Goal: Task Accomplishment & Management: Complete application form

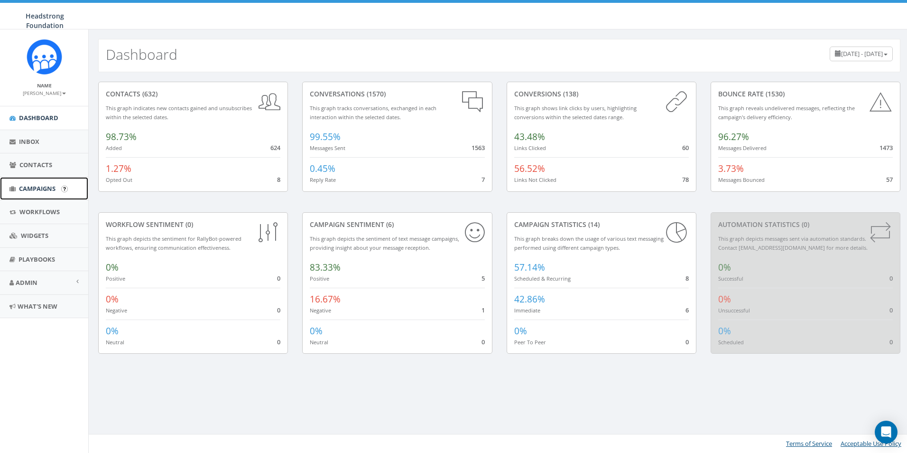
click at [42, 187] on span "Campaigns" at bounding box center [37, 188] width 37 height 9
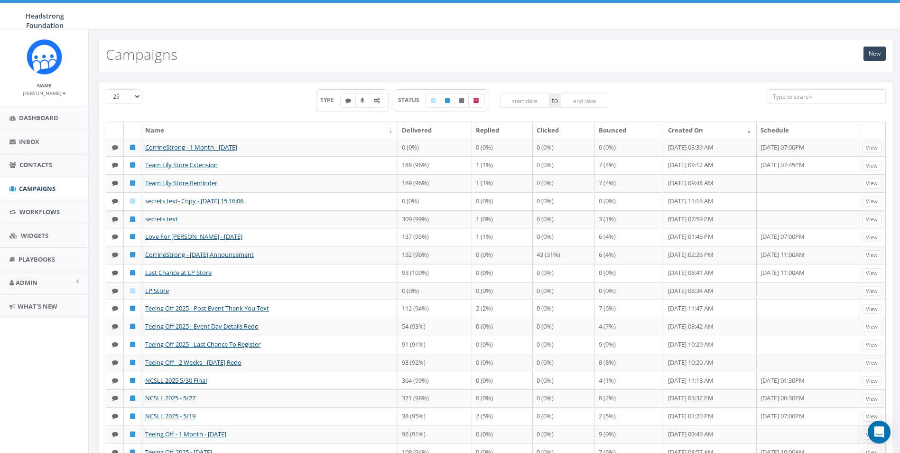
click at [793, 101] on input "search" at bounding box center [827, 96] width 118 height 14
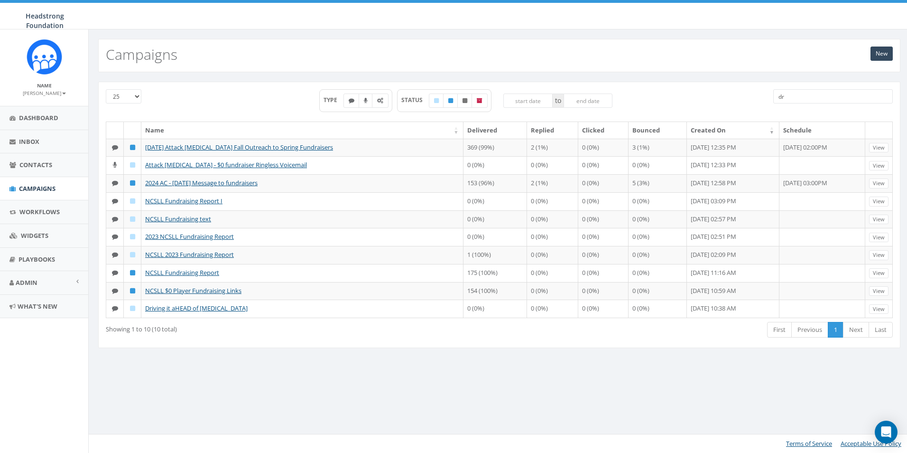
type input "d"
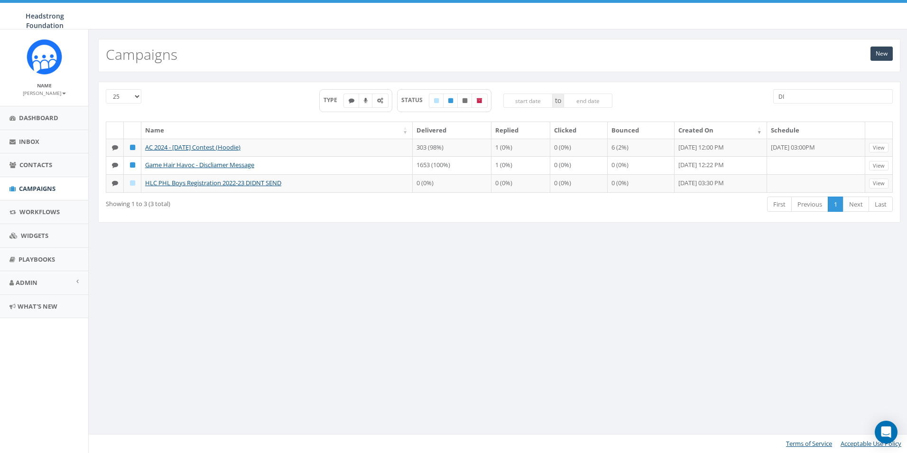
type input "D"
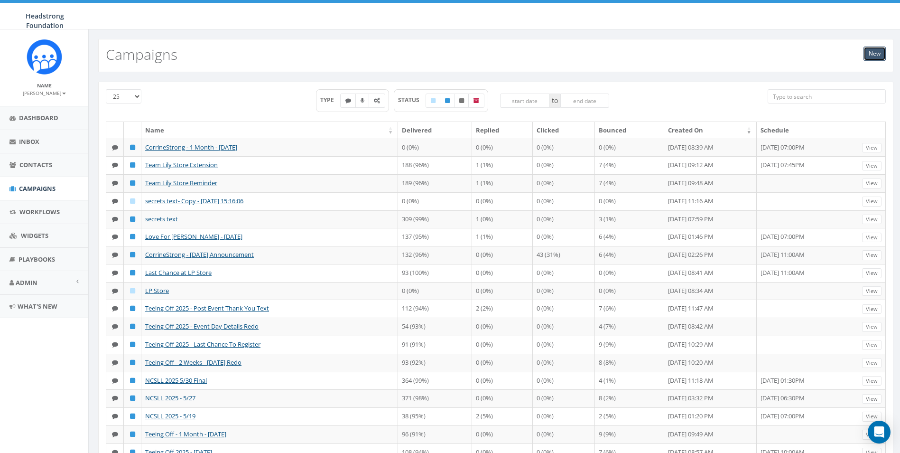
click at [874, 60] on link "New" at bounding box center [875, 54] width 22 height 14
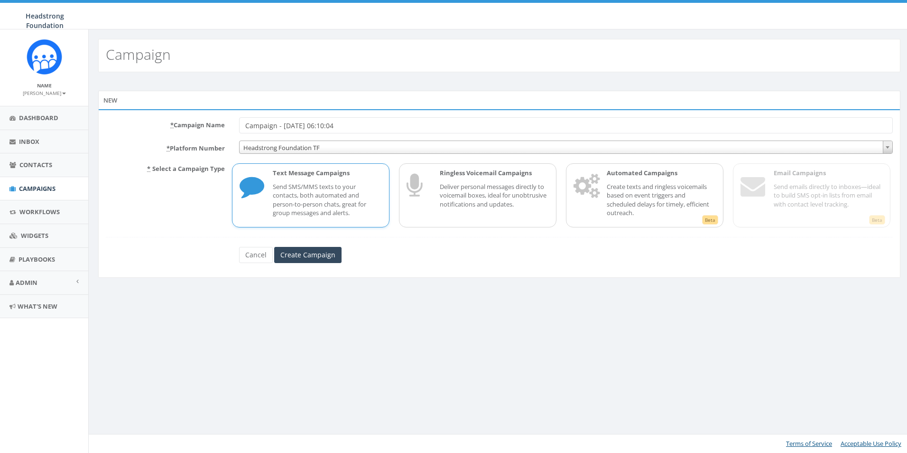
click at [346, 122] on input "Campaign - [DATE] 06:10:04" at bounding box center [566, 125] width 654 height 16
drag, startPoint x: 357, startPoint y: 125, endPoint x: 203, endPoint y: 117, distance: 154.4
click at [203, 117] on div "* Campaign Name Campaign - [DATE] 06:10:04 * Platform Number Headstrong Foundat…" at bounding box center [499, 193] width 802 height 168
type input "D"
type input "Driving it Home [DATE]"
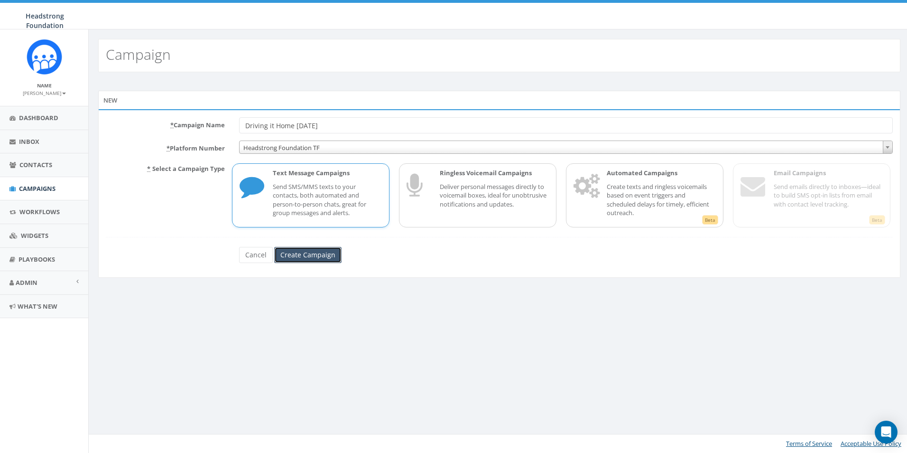
click at [301, 254] on input "Create Campaign" at bounding box center [307, 255] width 67 height 16
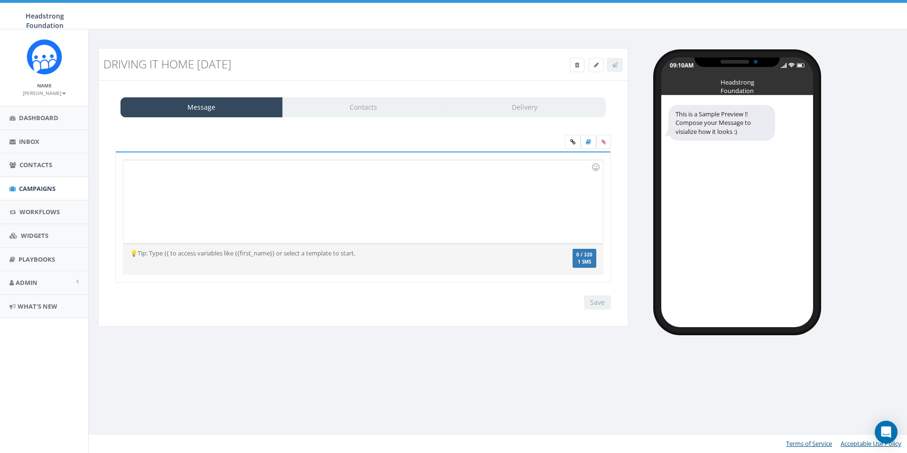
click at [292, 216] on div at bounding box center [362, 201] width 479 height 83
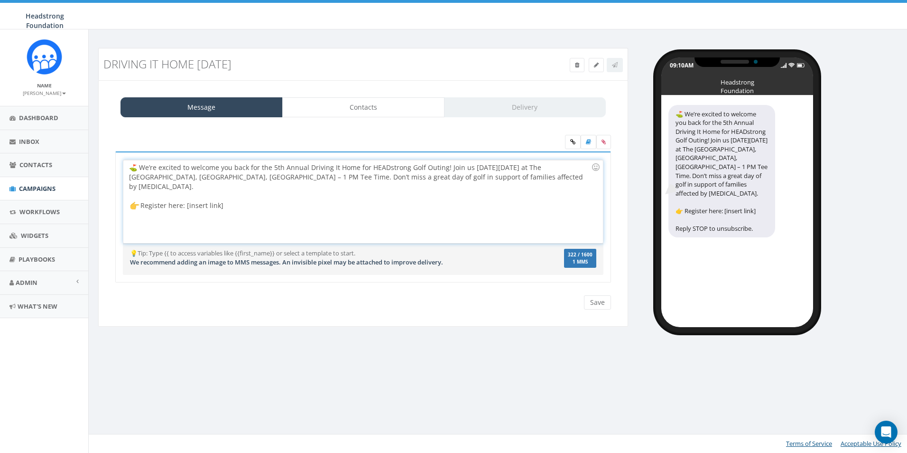
click at [216, 169] on div "⛳️ We’re excited to welcome you back for the 5th Annual Driving It Home for HEA…" at bounding box center [362, 201] width 479 height 83
click at [235, 195] on div "⛳️ We’re excited to welcome you back for the 5th Annual Driving It Home for HEA…" at bounding box center [362, 201] width 479 height 83
drag, startPoint x: 143, startPoint y: 193, endPoint x: 123, endPoint y: 195, distance: 19.5
click at [123, 195] on div "⛳️ We’re excited to welcome you back for the 5th Annual Driving It Home for HEA…" at bounding box center [362, 201] width 479 height 83
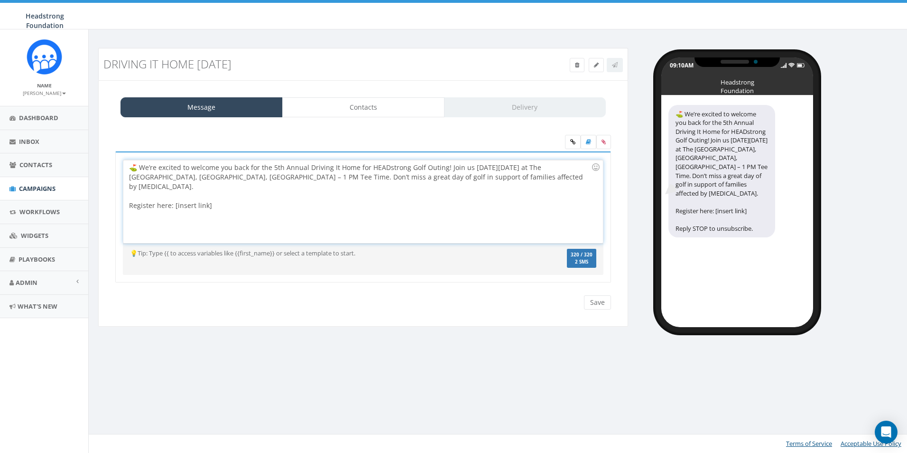
click at [207, 196] on div "⛳️ We’re excited to welcome you back for the 5th Annual Driving It Home for HEA…" at bounding box center [362, 201] width 479 height 83
drag, startPoint x: 215, startPoint y: 196, endPoint x: 172, endPoint y: 197, distance: 42.8
click at [172, 197] on div "⛳️ We’re excited to welcome you back for the 5th Annual Driving It Home for HEA…" at bounding box center [362, 201] width 479 height 83
click at [265, 200] on div "⛳️ We’re excited to welcome you back for the 5th Annual Driving It Home for HEA…" at bounding box center [362, 201] width 479 height 83
drag, startPoint x: 190, startPoint y: 198, endPoint x: 173, endPoint y: 198, distance: 16.6
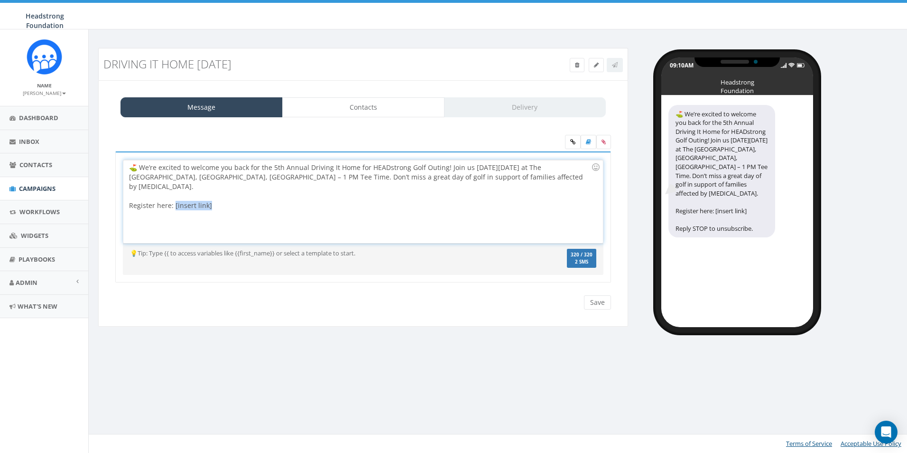
click at [173, 198] on div "⛳️ We’re excited to welcome you back for the 5th Annual Driving It Home for HEA…" at bounding box center [362, 201] width 479 height 83
click at [268, 198] on div "⛳️ We’re excited to welcome you back for the 5th Annual Driving It Home for HEA…" at bounding box center [362, 201] width 479 height 83
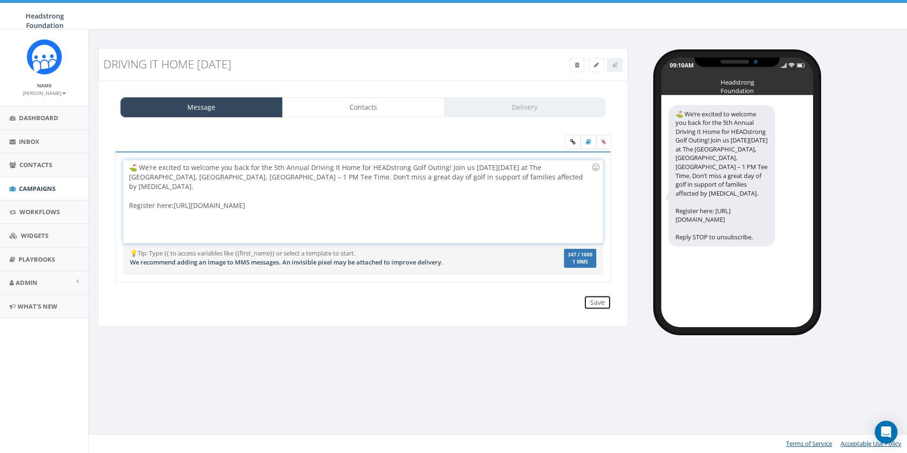
click at [589, 300] on input "Save" at bounding box center [597, 302] width 27 height 14
click at [390, 112] on link "Contacts" at bounding box center [363, 107] width 162 height 20
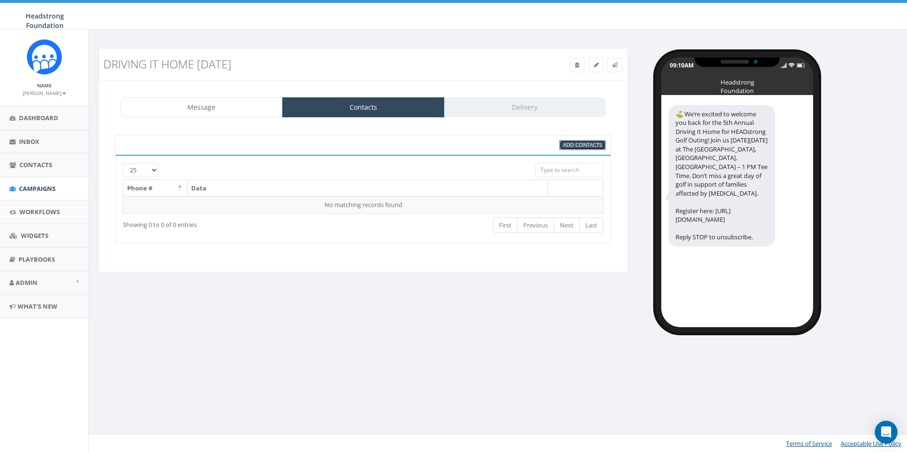
click at [569, 144] on span "Add Contacts" at bounding box center [582, 144] width 39 height 7
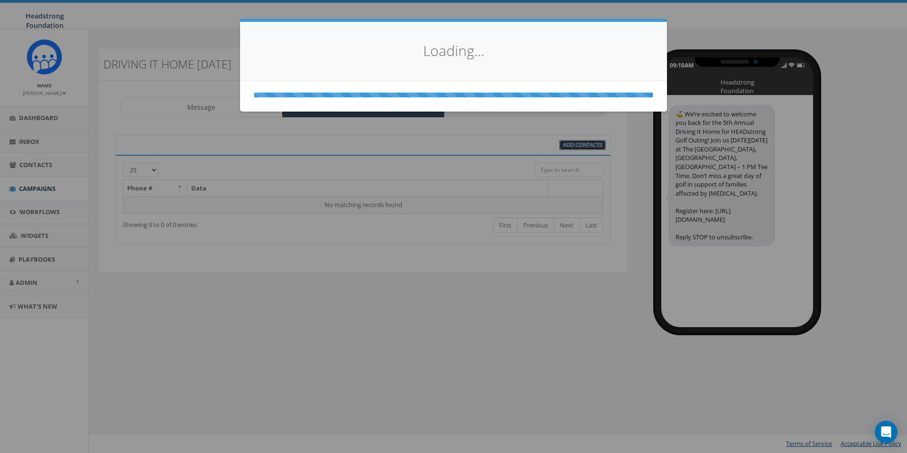
select select
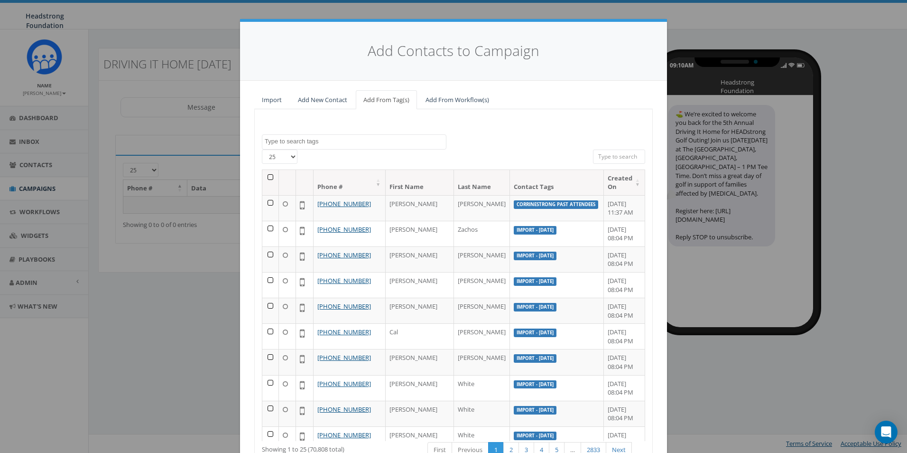
drag, startPoint x: 401, startPoint y: 140, endPoint x: 474, endPoint y: 141, distance: 73.6
click at [401, 140] on textarea "Search" at bounding box center [355, 141] width 181 height 9
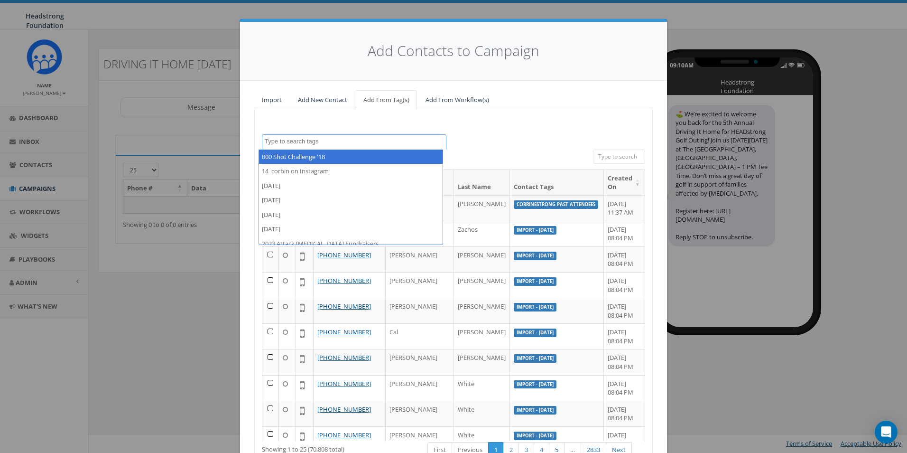
click at [425, 134] on span at bounding box center [354, 141] width 185 height 15
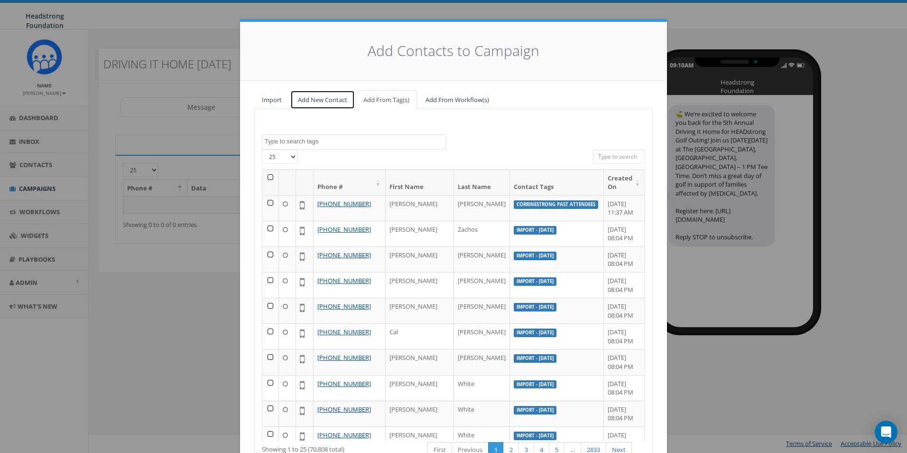
click at [332, 100] on link "Add New Contact" at bounding box center [322, 99] width 65 height 19
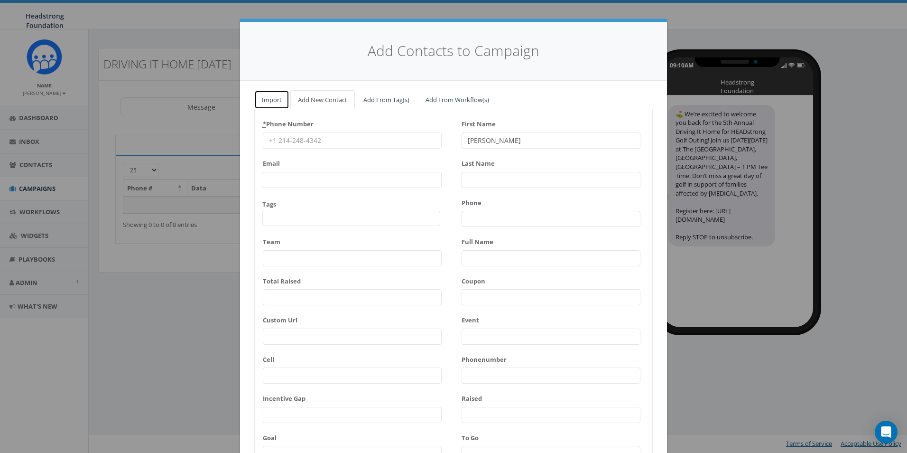
click at [274, 106] on link "Import" at bounding box center [271, 99] width 35 height 19
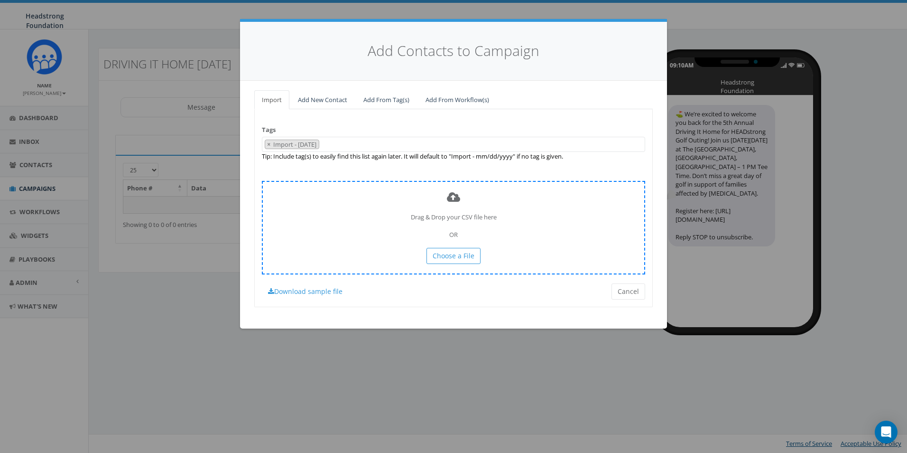
click at [464, 206] on div "Drag & Drop your CSV file here OR Choose a File" at bounding box center [453, 227] width 383 height 93
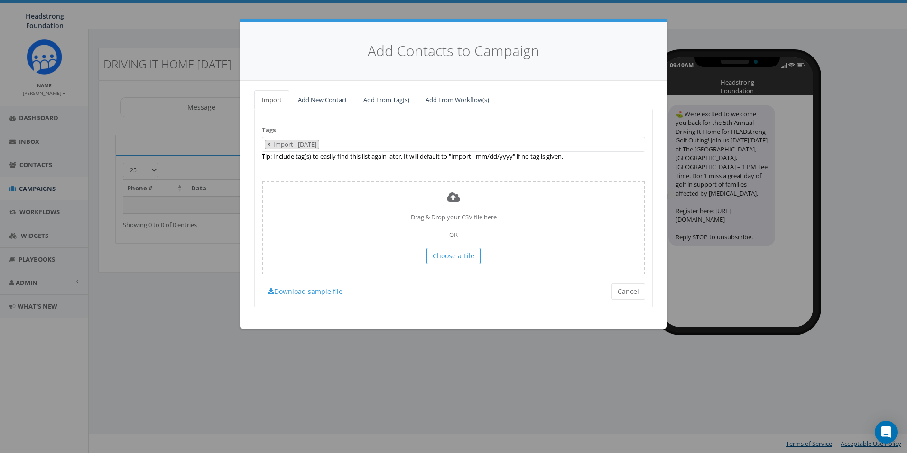
click at [269, 147] on span "×" at bounding box center [268, 144] width 3 height 9
select select
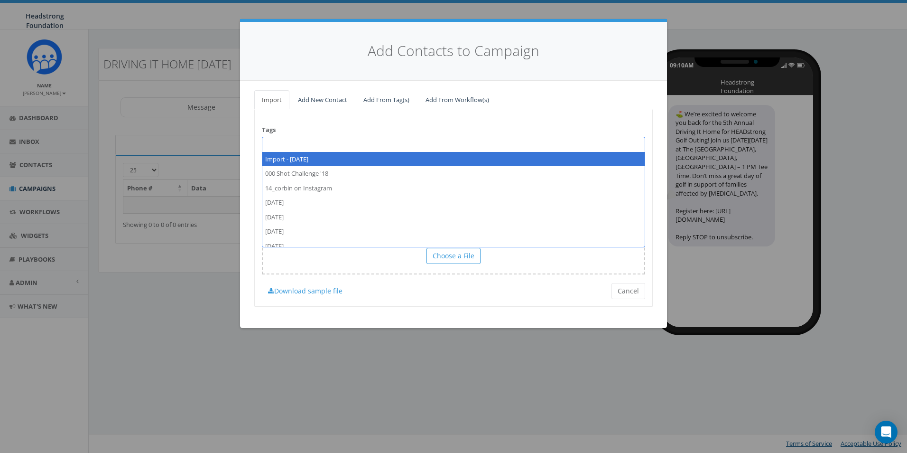
click at [271, 144] on span at bounding box center [453, 144] width 383 height 15
type textarea "DIH Past Participants"
select select "DIH Past Participants"
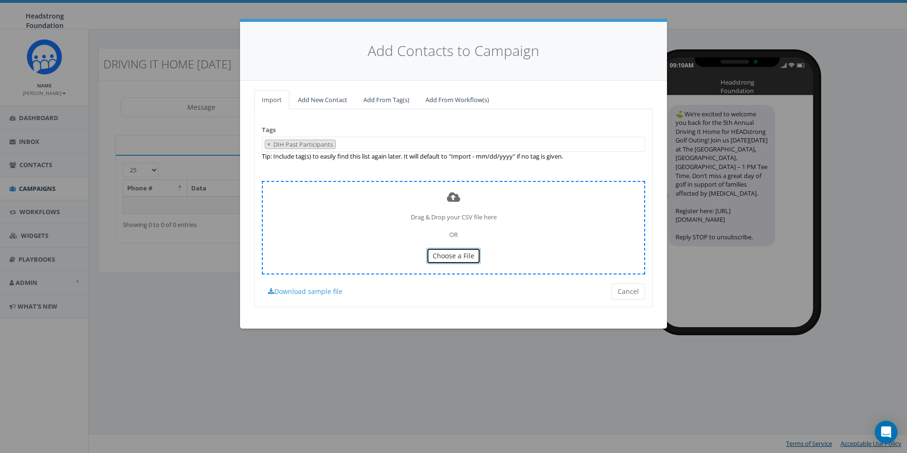
click at [456, 256] on span "Choose a File" at bounding box center [454, 255] width 42 height 9
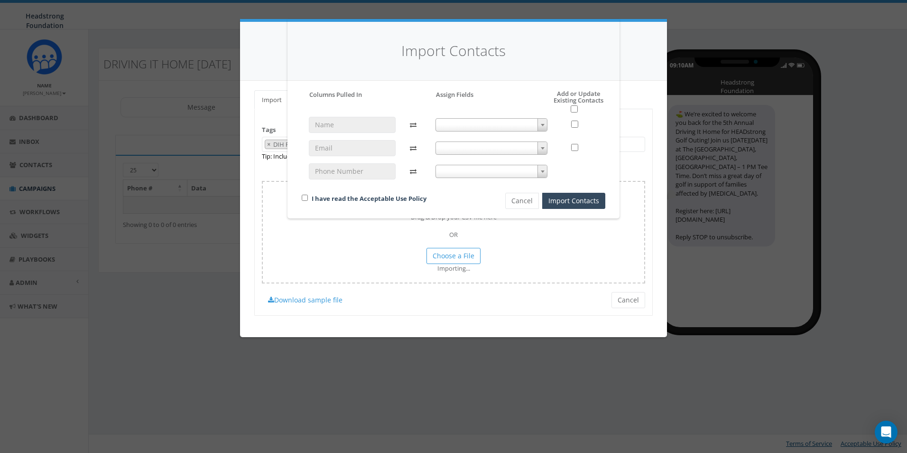
click at [490, 129] on span at bounding box center [492, 124] width 112 height 13
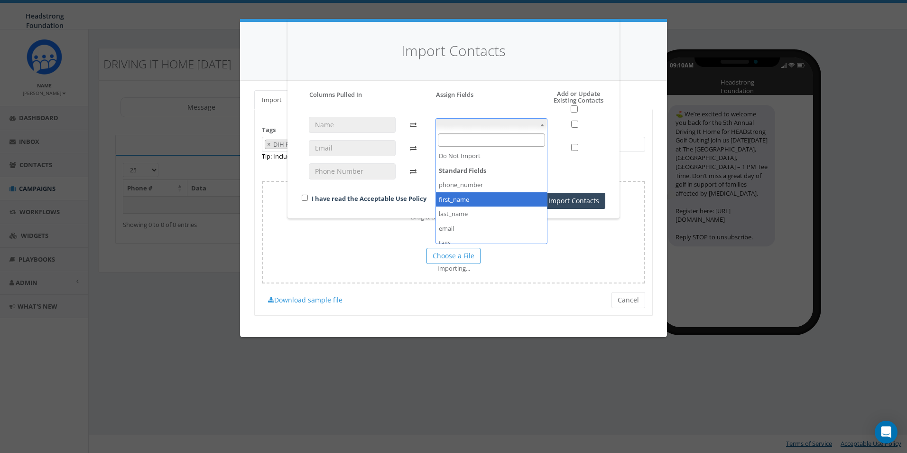
select select "first_name"
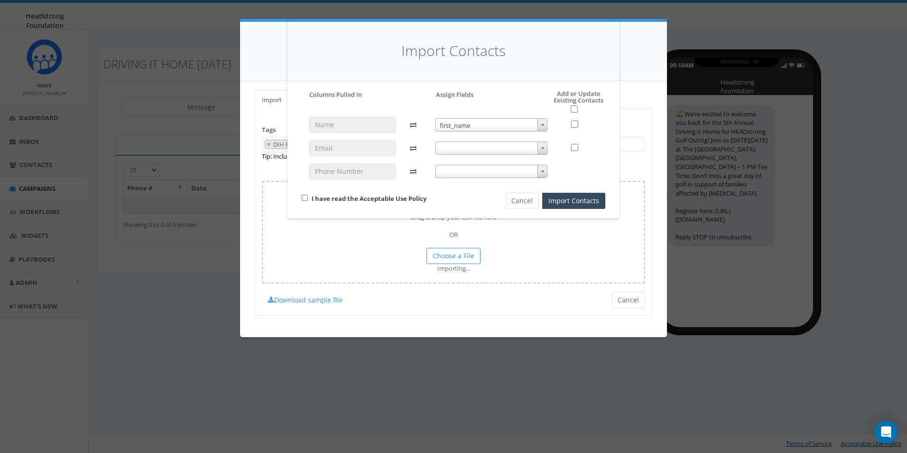
click at [496, 151] on span at bounding box center [492, 147] width 112 height 13
select select "email"
click at [485, 178] on div "first_name first_name email email" at bounding box center [492, 152] width 127 height 71
click at [487, 173] on span at bounding box center [492, 171] width 112 height 13
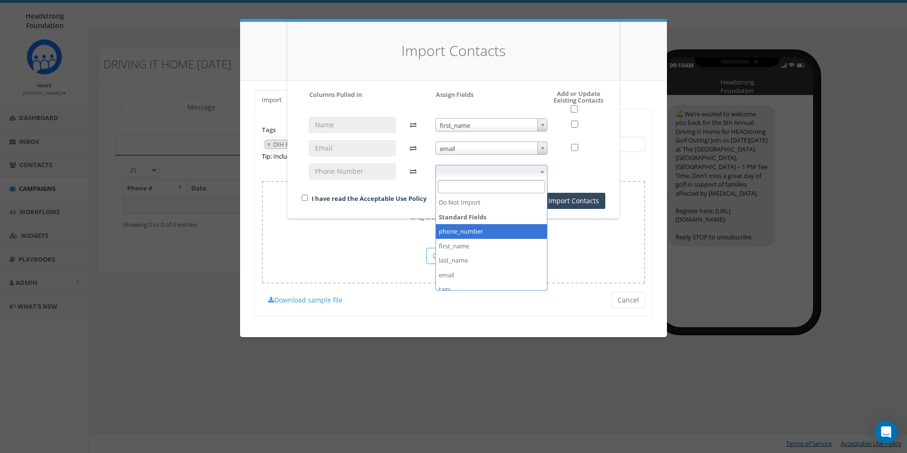
select select "phone_number"
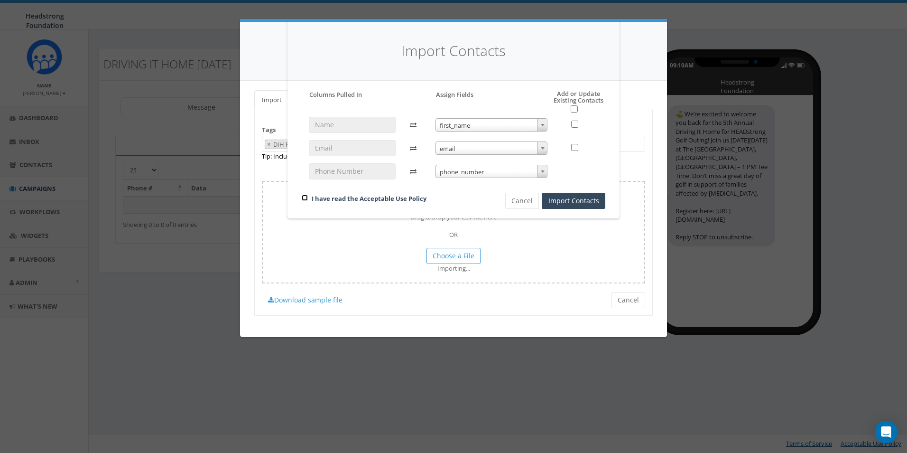
click at [307, 197] on input "checkbox" at bounding box center [305, 198] width 6 height 6
checkbox input "true"
click at [571, 110] on input "checkbox" at bounding box center [574, 108] width 7 height 7
checkbox input "true"
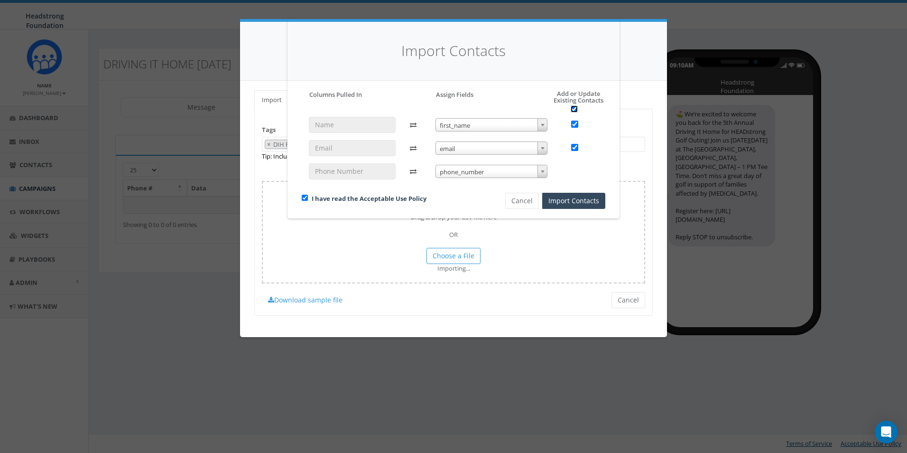
checkbox input "true"
click at [568, 204] on button "Import Contacts" at bounding box center [573, 201] width 63 height 16
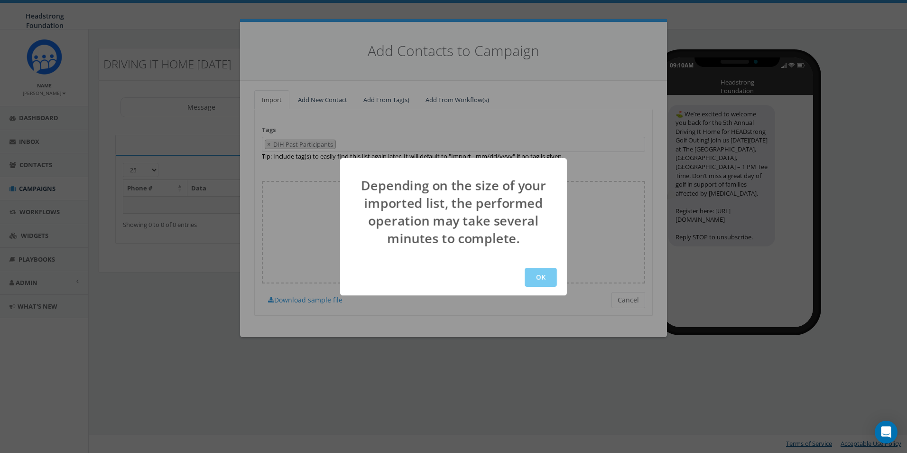
click at [544, 271] on button "OK" at bounding box center [541, 277] width 32 height 19
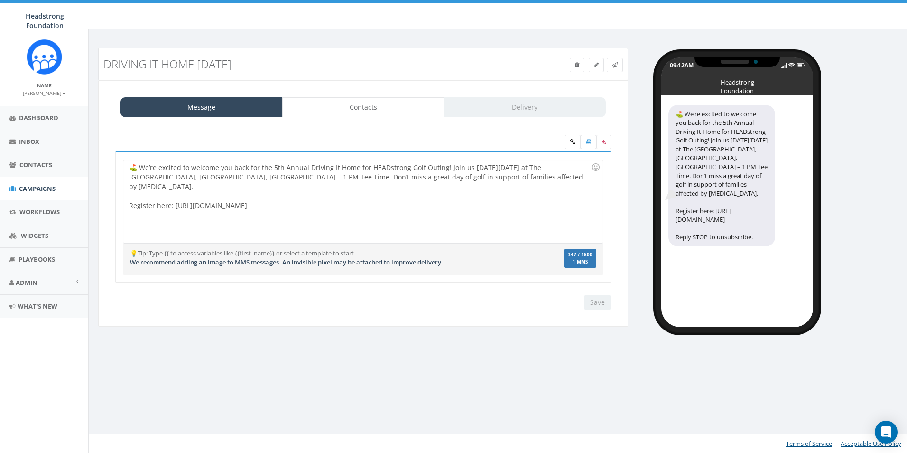
click at [367, 95] on div "Message Contacts Delivery ⛳️ We’re excited to welcome you back for the 5th Annu…" at bounding box center [363, 203] width 530 height 247
click at [369, 109] on link "Contacts" at bounding box center [363, 107] width 162 height 20
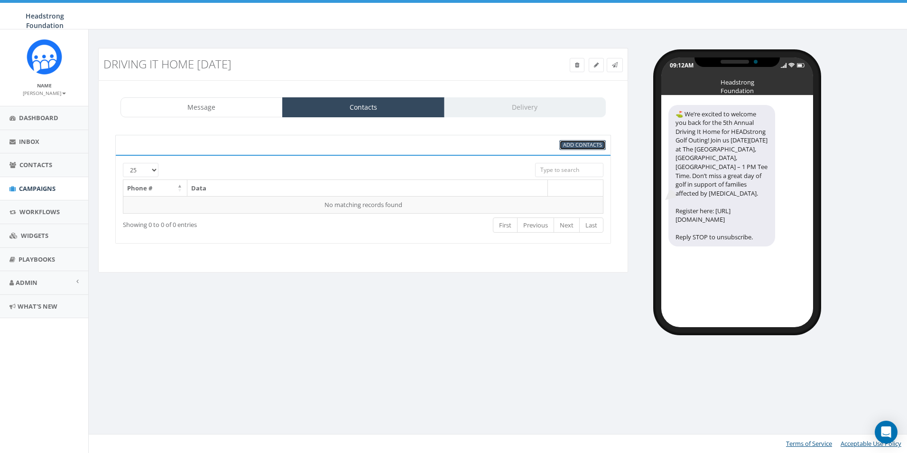
click at [574, 146] on span "Add Contacts" at bounding box center [582, 144] width 39 height 7
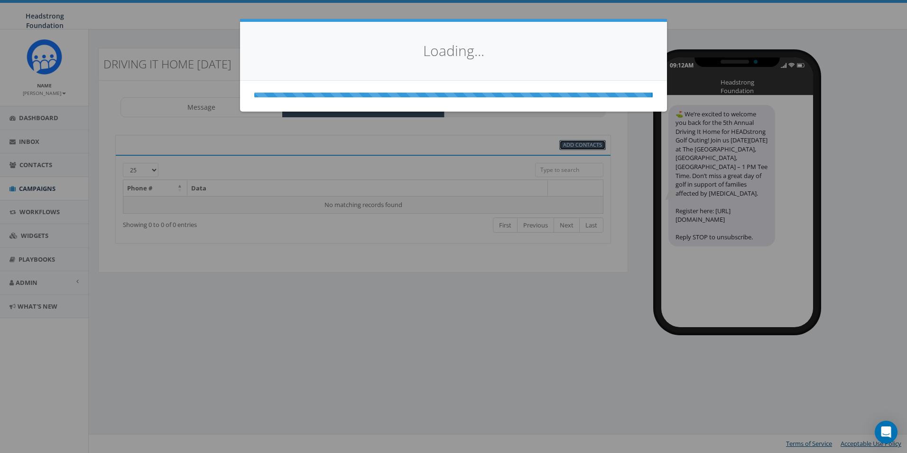
select select
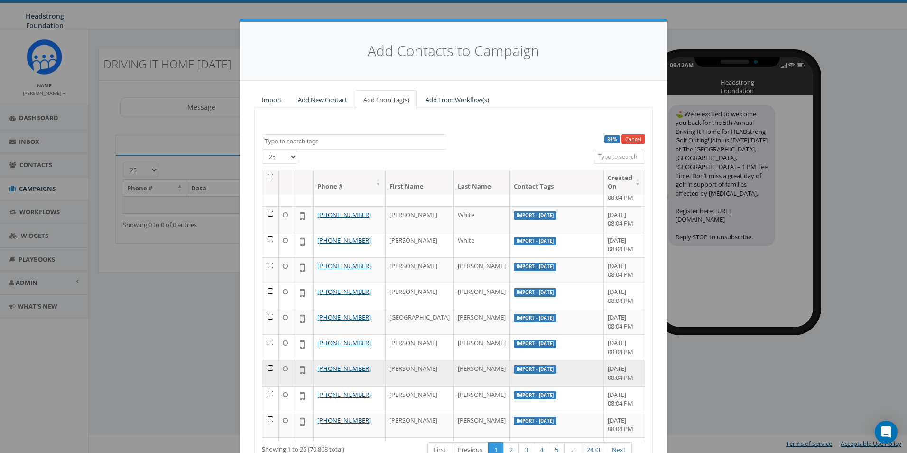
scroll to position [4, 0]
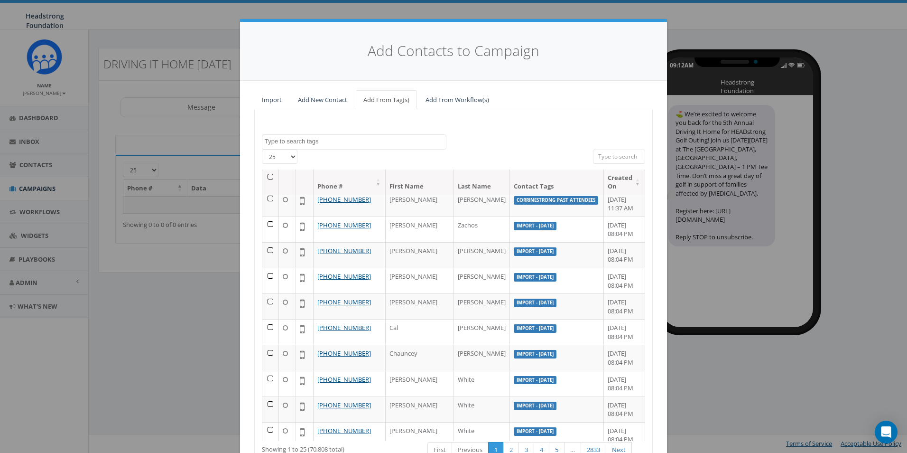
drag, startPoint x: 424, startPoint y: 150, endPoint x: 417, endPoint y: 144, distance: 9.8
click at [424, 150] on div at bounding box center [453, 159] width 265 height 20
click at [415, 143] on textarea "Search" at bounding box center [355, 141] width 181 height 9
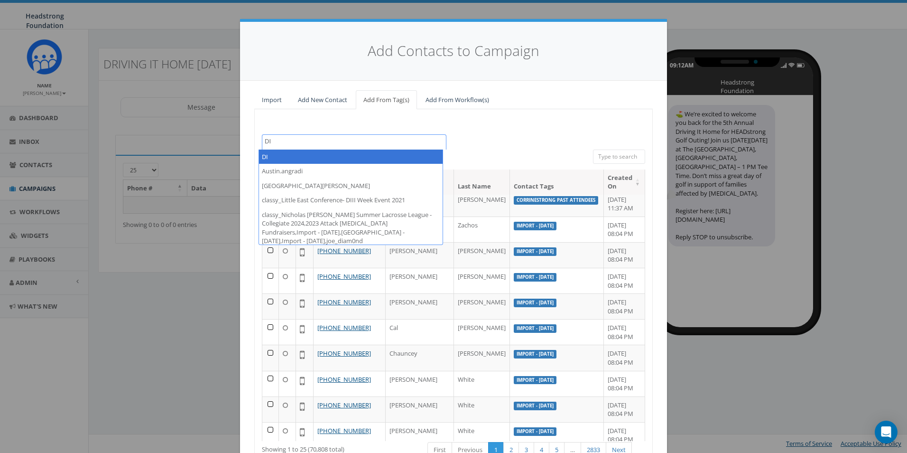
type textarea "D"
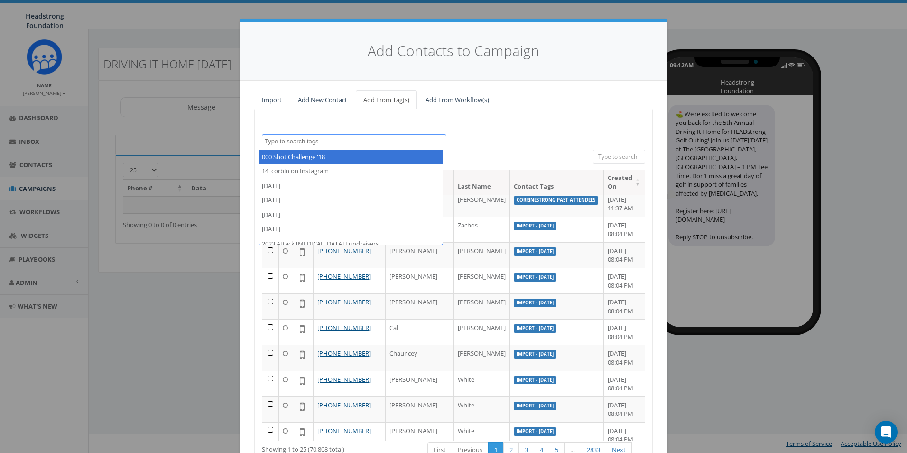
click at [572, 113] on div "100% Cancel 000 Shot Challenge '18 14_corbin on Instagram 2023/10/16 2023/10/24…" at bounding box center [453, 304] width 399 height 390
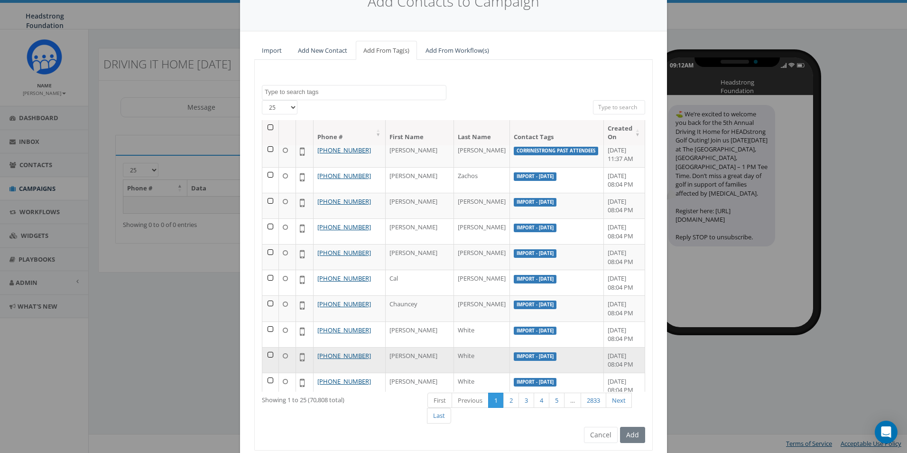
scroll to position [83, 0]
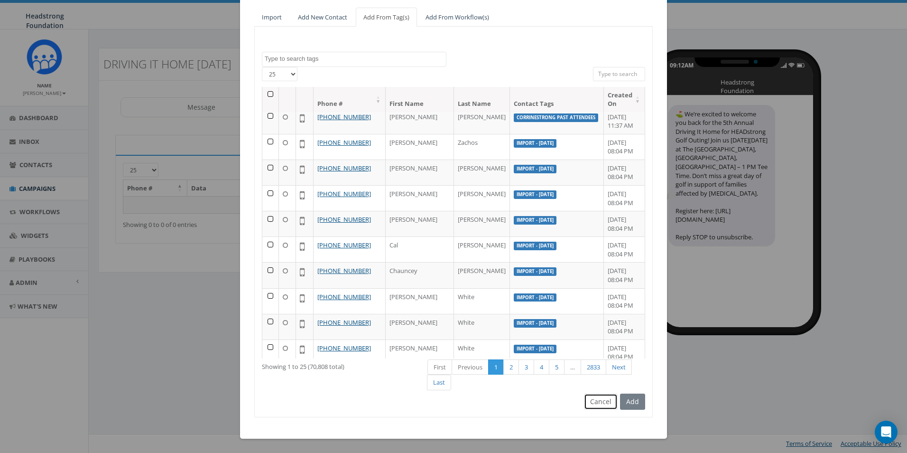
click at [593, 406] on button "Cancel" at bounding box center [601, 401] width 34 height 16
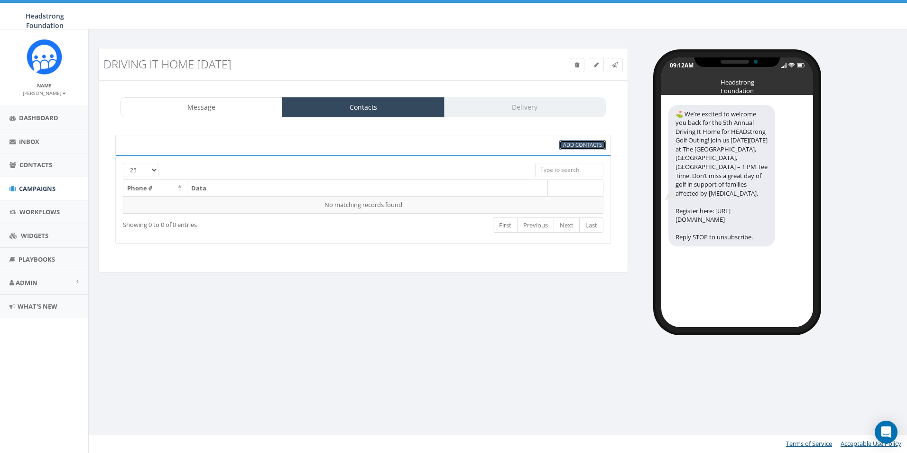
click at [585, 146] on span "Add Contacts" at bounding box center [582, 144] width 39 height 7
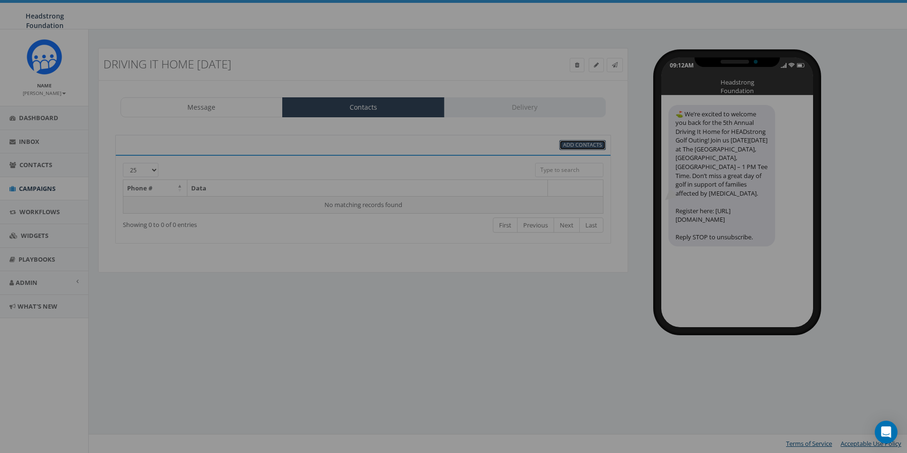
scroll to position [0, 0]
select select
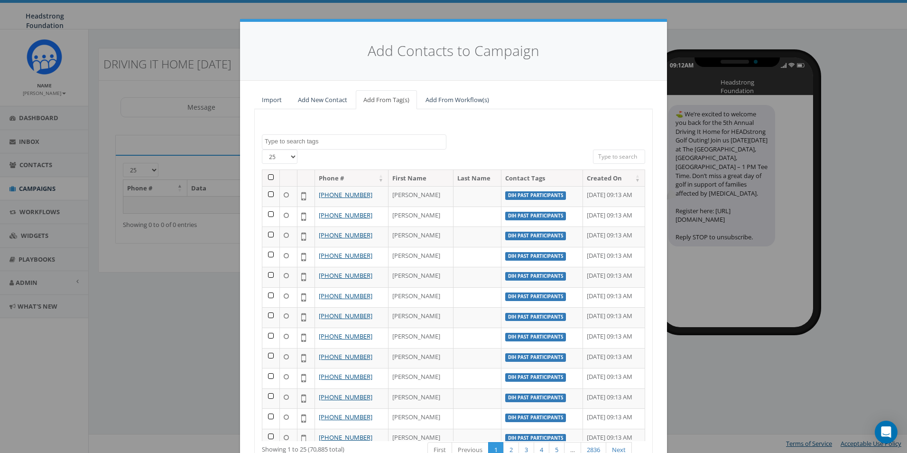
click at [346, 141] on textarea "Search" at bounding box center [355, 141] width 181 height 9
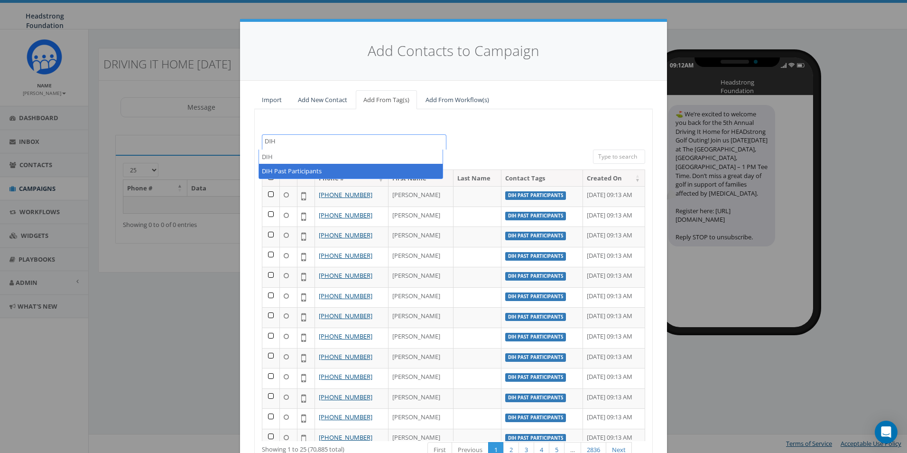
type textarea "DIH"
select select "DIH Past Participants"
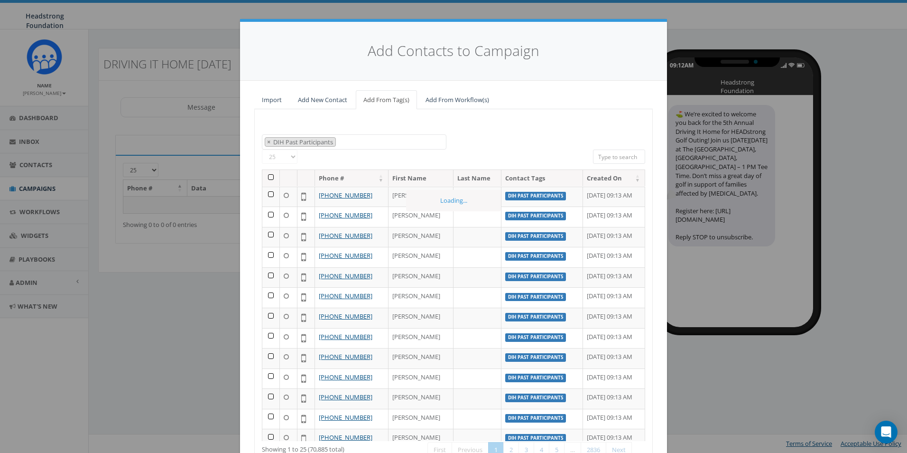
scroll to position [7551, 0]
click at [265, 180] on th at bounding box center [271, 178] width 18 height 17
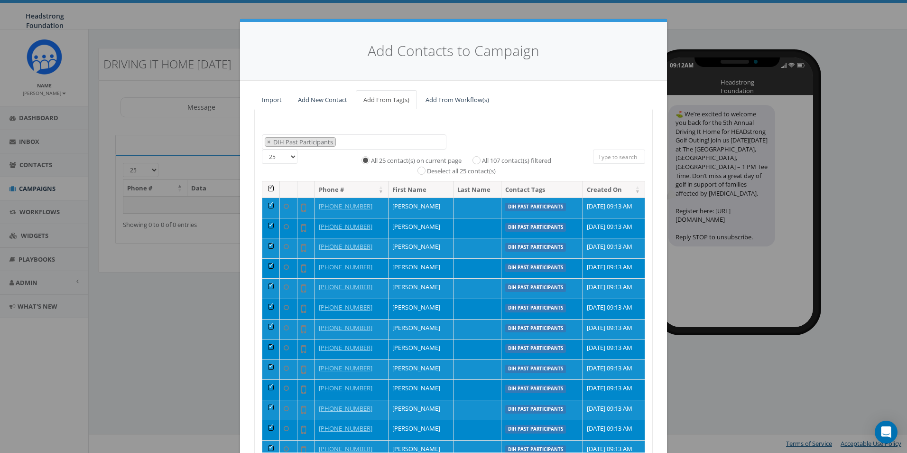
click at [498, 163] on label "All 107 contact(s) filtered" at bounding box center [516, 160] width 69 height 9
click at [482, 162] on input "All 107 contact(s) filtered" at bounding box center [479, 159] width 6 height 6
radio input "true"
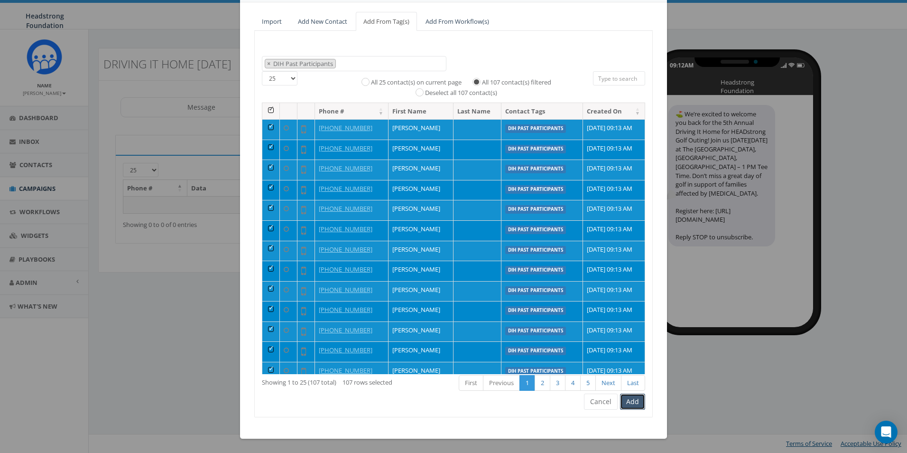
click at [633, 405] on button "Add" at bounding box center [632, 401] width 25 height 16
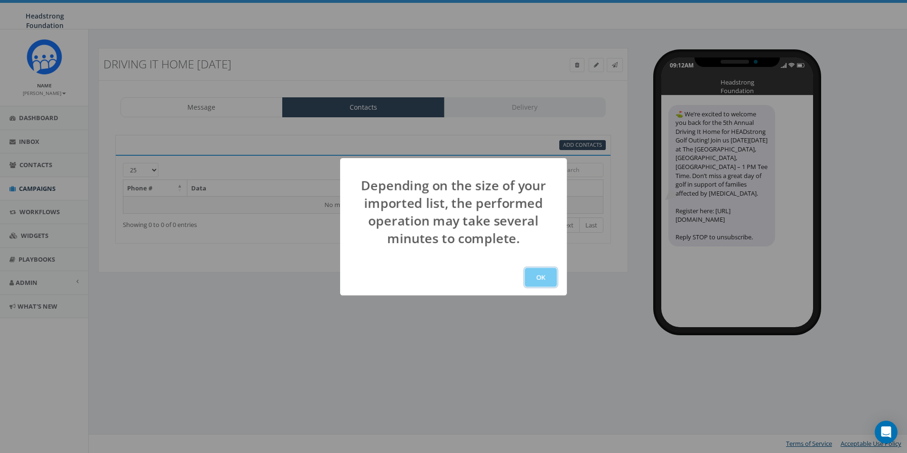
click at [537, 270] on button "OK" at bounding box center [541, 277] width 32 height 19
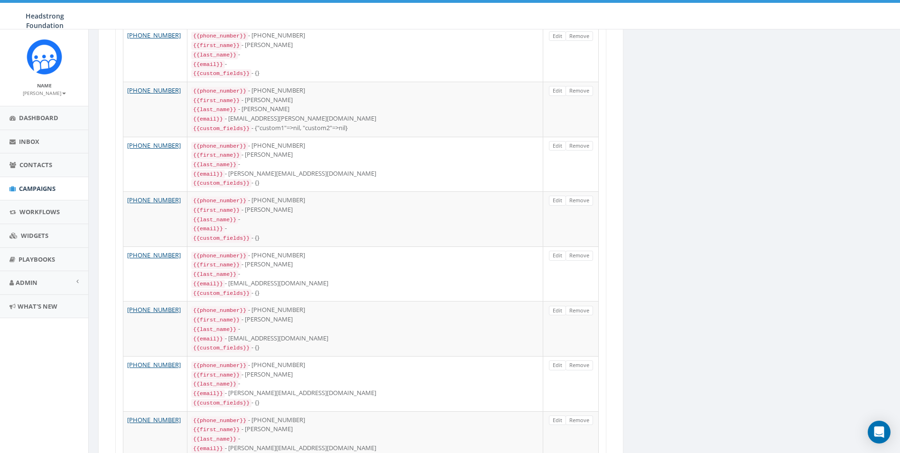
scroll to position [1136, 0]
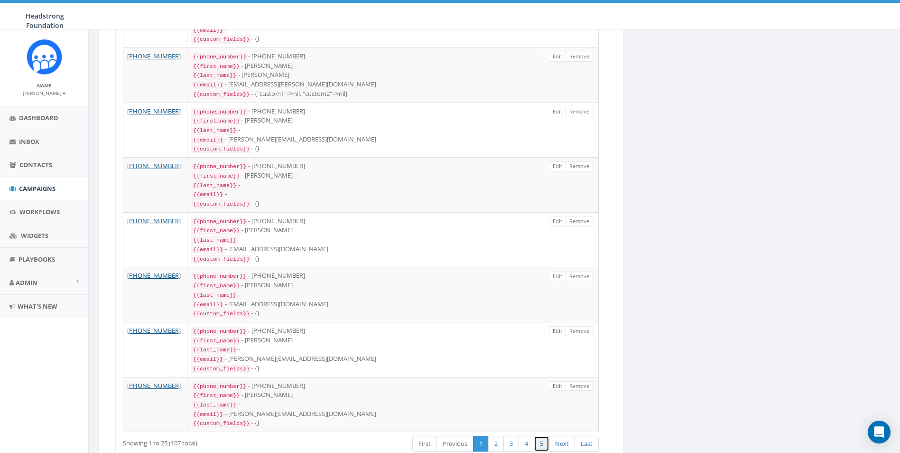
click at [543, 436] on link "5" at bounding box center [542, 444] width 16 height 16
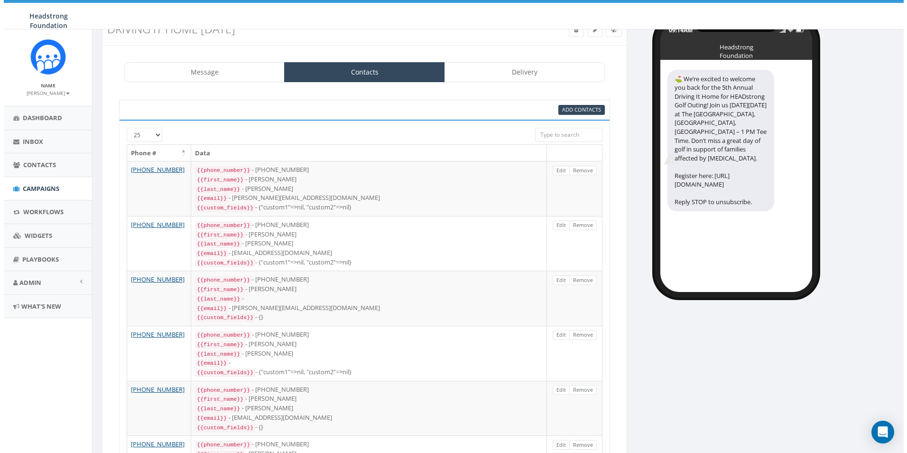
scroll to position [0, 0]
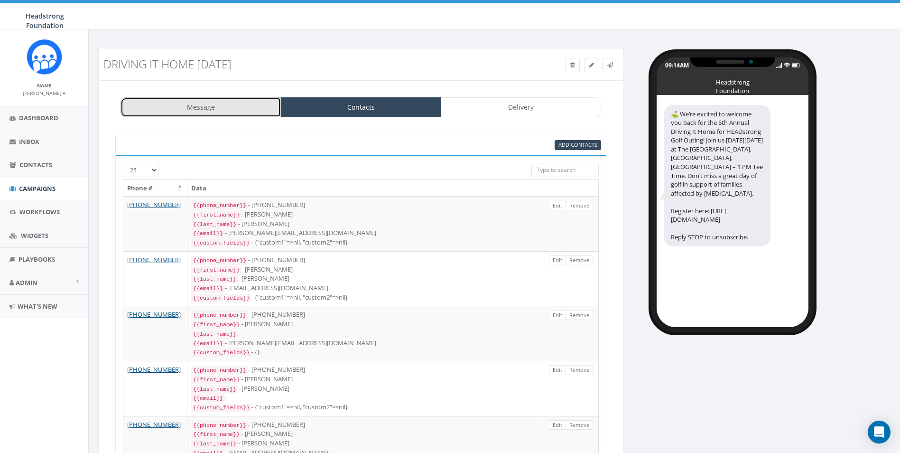
click at [188, 110] on link "Message" at bounding box center [201, 107] width 160 height 20
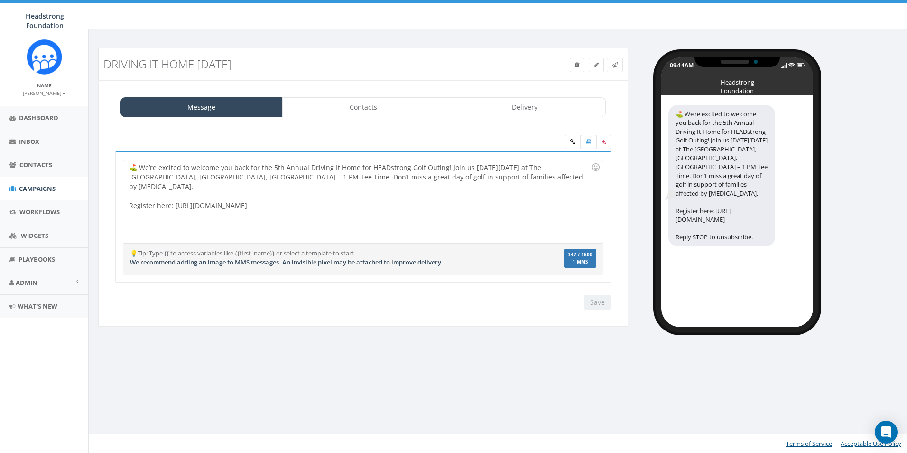
click at [465, 194] on div "⛳️ We’re excited to welcome you back for the 5th Annual Driving It Home for HEA…" at bounding box center [362, 201] width 479 height 83
click at [473, 95] on div "Message Contacts Delivery ⛳️ We’re excited to welcome you back for the 5th Annu…" at bounding box center [363, 203] width 530 height 247
click at [478, 105] on link "Delivery" at bounding box center [525, 107] width 162 height 20
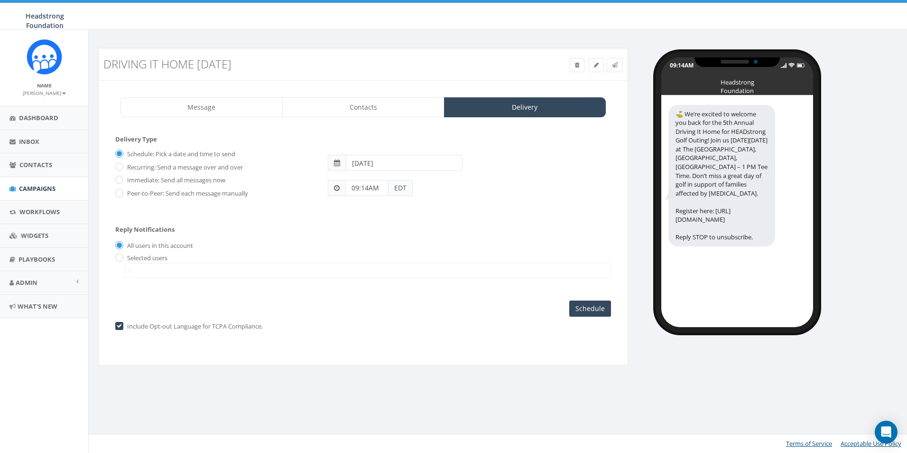
click at [342, 188] on span at bounding box center [337, 188] width 18 height 16
click at [343, 158] on span at bounding box center [337, 163] width 18 height 16
click at [387, 190] on input "09:14AM" at bounding box center [366, 188] width 43 height 16
click at [372, 213] on form "Delivery Type Schedule: Pick a date and time to send Recurring: Send a message …" at bounding box center [363, 176] width 496 height 82
click at [374, 250] on div "All users in this account" at bounding box center [363, 246] width 496 height 10
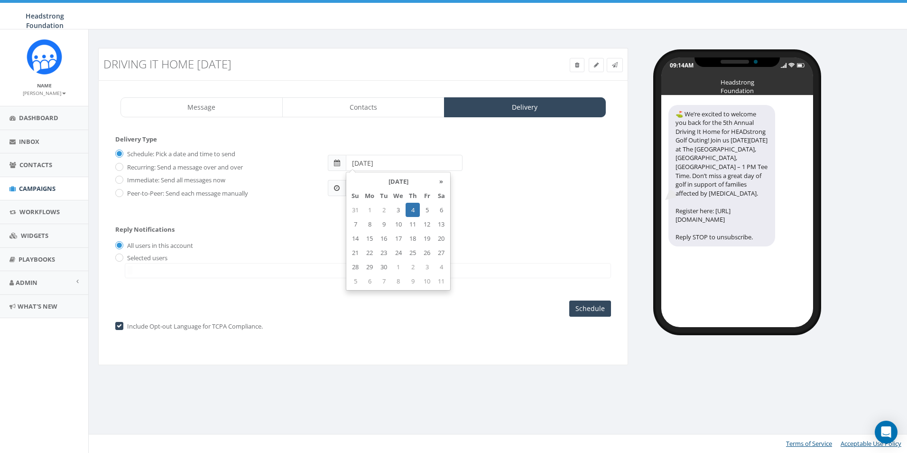
click at [372, 162] on input "2025-09-04" at bounding box center [404, 163] width 117 height 16
click at [399, 208] on td "3" at bounding box center [398, 210] width 15 height 14
type input "2025-09-03"
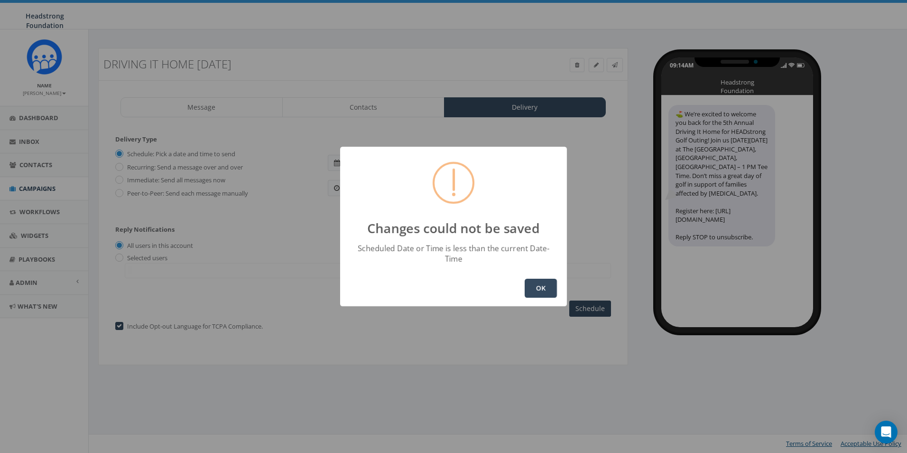
click at [548, 287] on button "OK" at bounding box center [541, 288] width 32 height 19
click at [528, 282] on button "OK" at bounding box center [541, 288] width 32 height 19
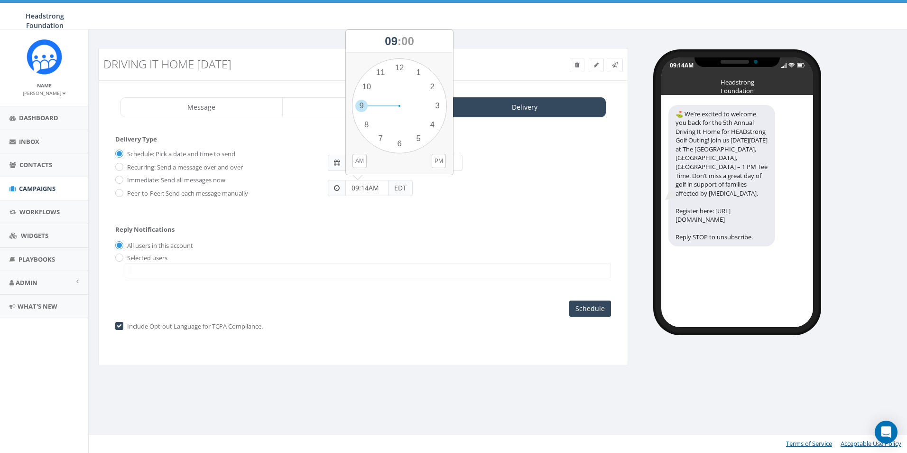
click at [356, 182] on input "09:14AM" at bounding box center [366, 188] width 43 height 16
click at [379, 70] on div "1 2 3 4 5 6 7 8 9 10 11 12 00 05 10 15 20 25 30 35 40 45 50 55" at bounding box center [399, 105] width 95 height 95
click at [396, 66] on div "1 2 3 4 5 6 7 8 9 10 11 12 00 05 10 15 20 25 30 35 40 45 50 55" at bounding box center [399, 105] width 95 height 95
click at [376, 186] on input "11:00PM" at bounding box center [366, 188] width 43 height 16
click at [349, 163] on div "1 2 3 4 5 6 7 8 9 10 11 12 00 05 10 15 20 25 30 35 40 45 50 55 AM PM" at bounding box center [399, 113] width 106 height 121
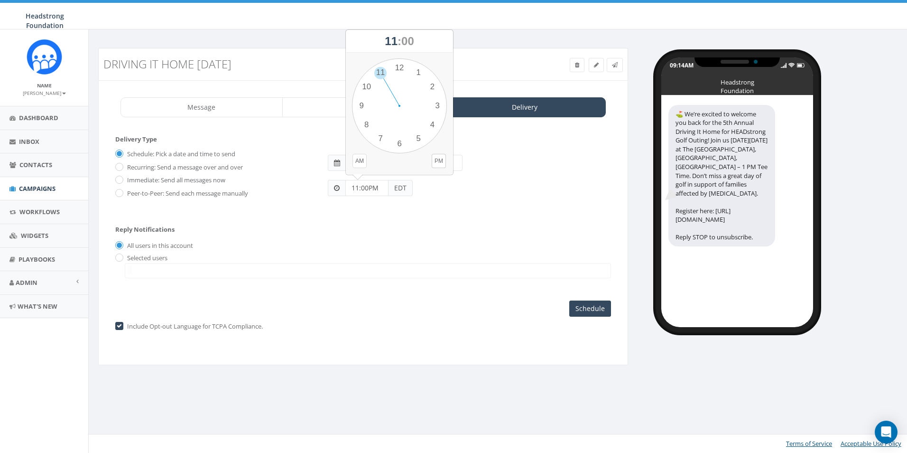
click at [357, 161] on button "AM" at bounding box center [360, 161] width 14 height 14
click at [380, 72] on div "1 2 3 4 5 6 7 8 9 10 11 12 00 05 10 15 20 25 30 35 40 45 50 55" at bounding box center [399, 105] width 95 height 95
click at [394, 65] on div "1 2 3 4 5 6 7 8 9 10 11 12 00 05 10 15 20 25 30 35 40 45 50 55" at bounding box center [399, 105] width 95 height 95
type input "11:00AM"
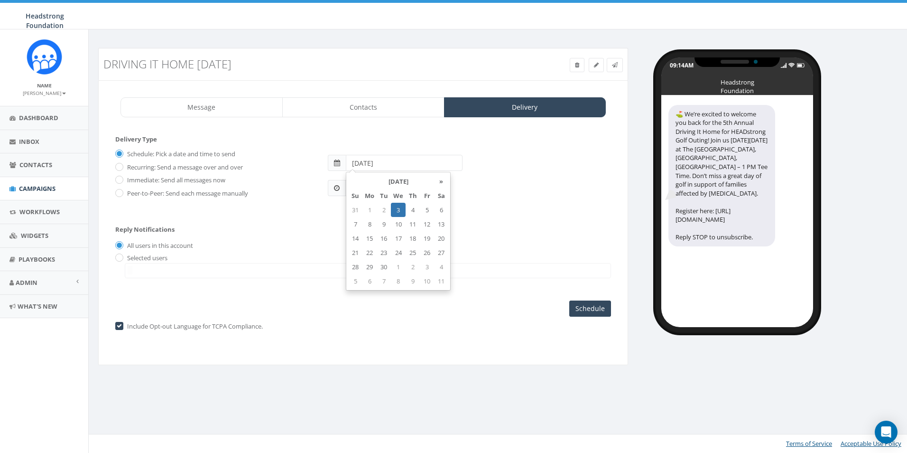
click at [375, 160] on input "2025-09-03" at bounding box center [404, 163] width 117 height 16
click at [568, 164] on div "2025-09-03" at bounding box center [470, 158] width 298 height 25
click at [606, 302] on input "Schedule" at bounding box center [590, 308] width 42 height 16
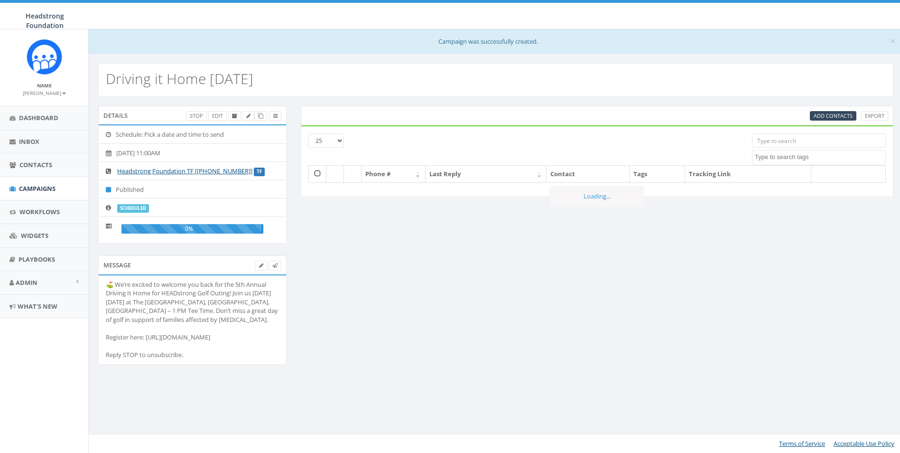
select select
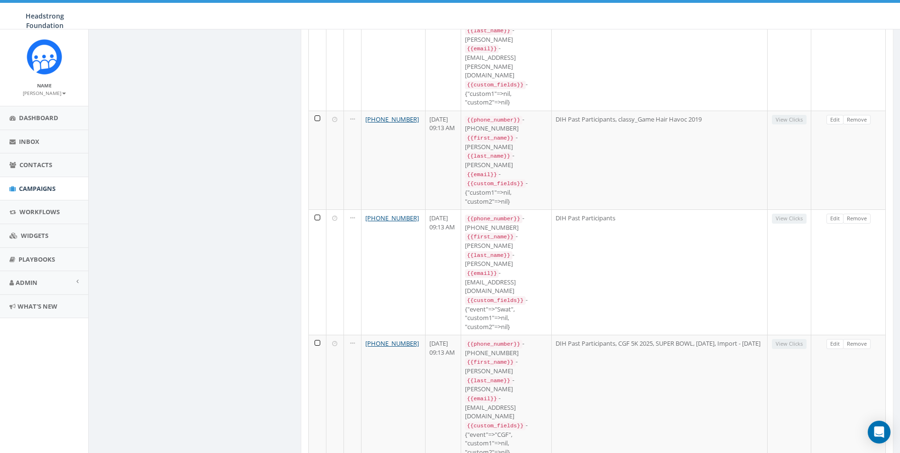
scroll to position [437, 0]
